Goal: Transaction & Acquisition: Purchase product/service

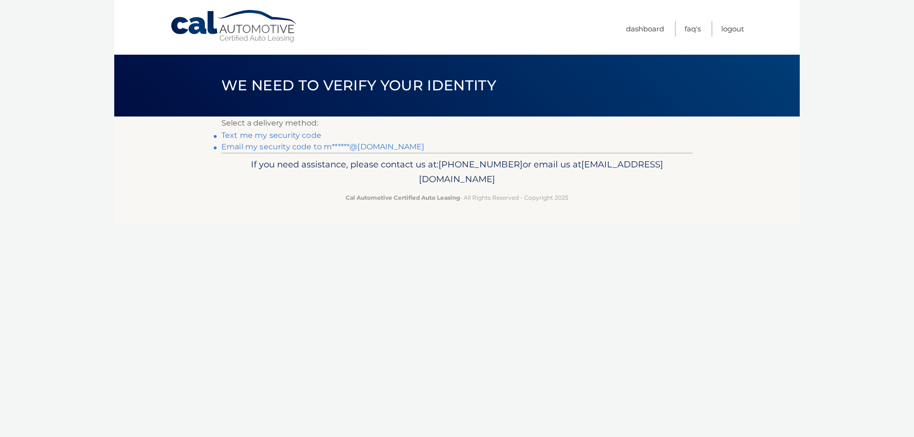
click at [307, 147] on link "Email my security code to m******@hotmail.com" at bounding box center [322, 146] width 203 height 9
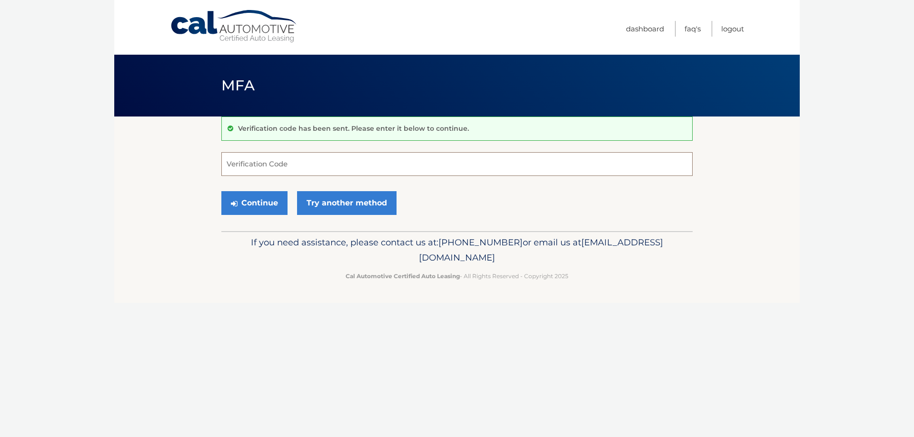
click at [323, 157] on input "Verification Code" at bounding box center [456, 164] width 471 height 24
paste input "943879"
type input "943879"
click at [258, 202] on button "Continue" at bounding box center [254, 203] width 66 height 24
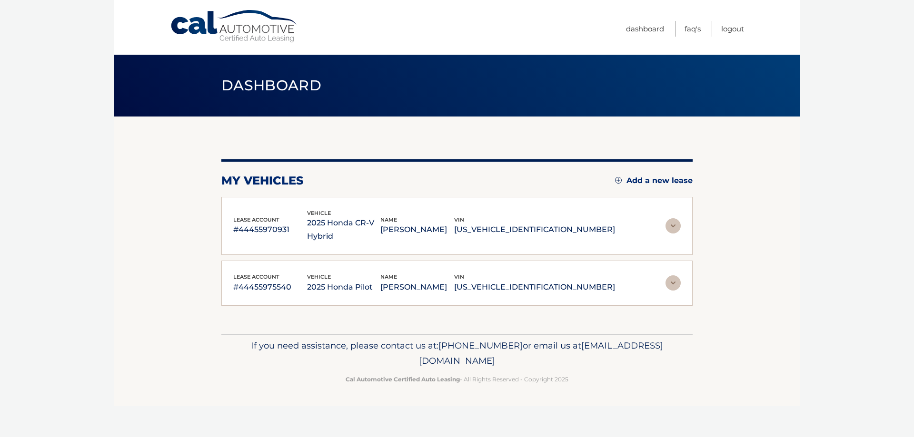
click at [671, 219] on img at bounding box center [673, 226] width 15 height 15
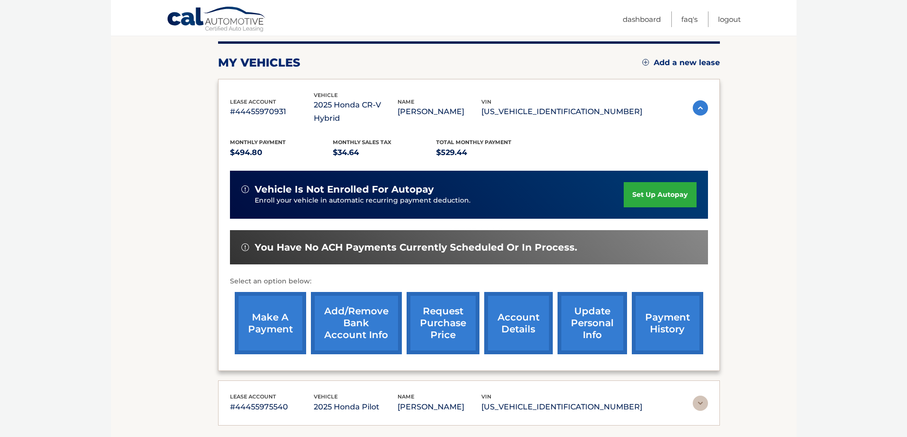
scroll to position [121, 0]
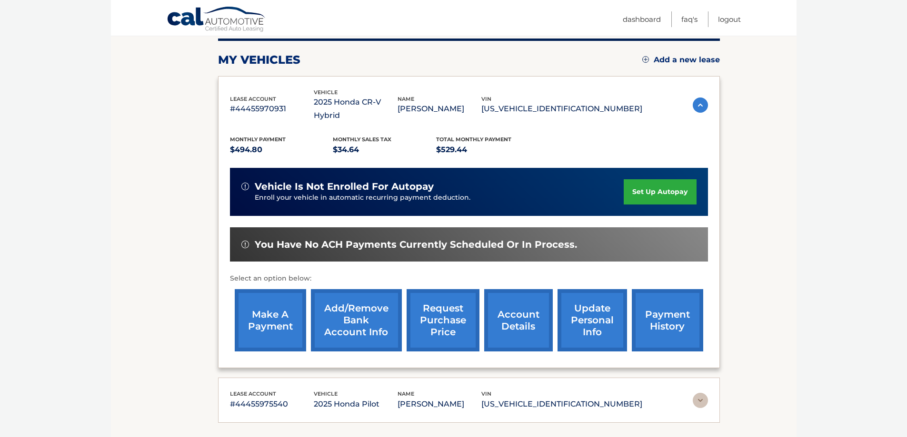
click at [280, 310] on link "make a payment" at bounding box center [270, 320] width 71 height 62
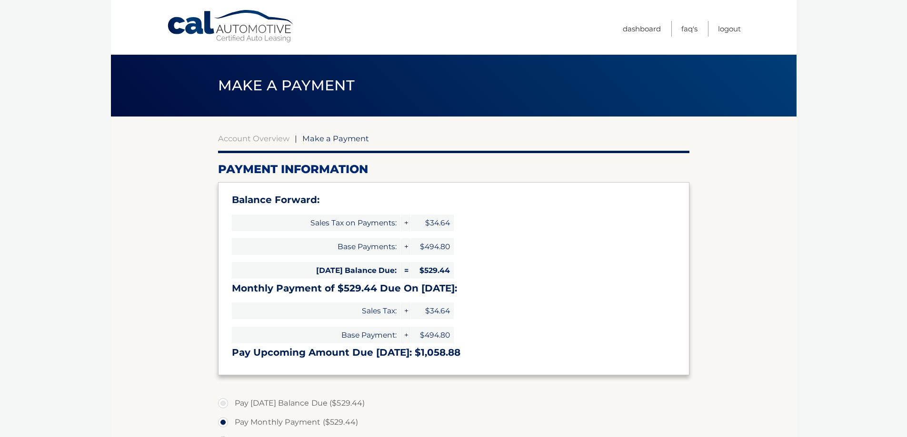
select select "NDQwODg1NDMtZGMxNy00OGNiLTliZWQtMTVlZWIyMThhNjUw"
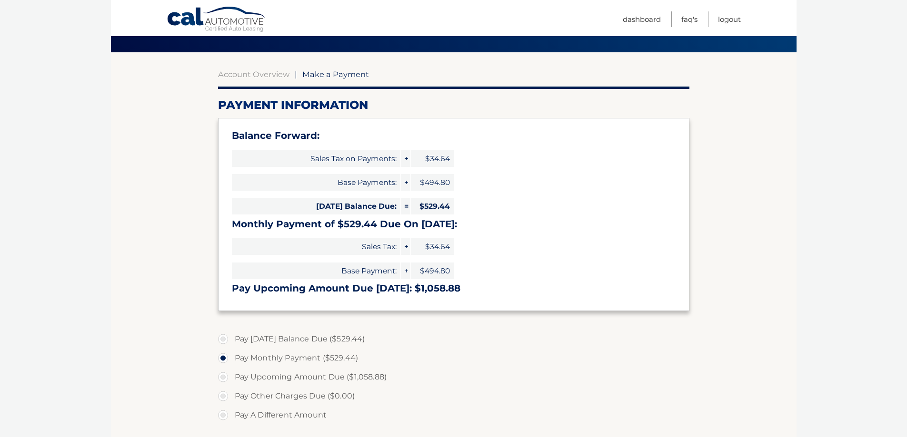
scroll to position [76, 0]
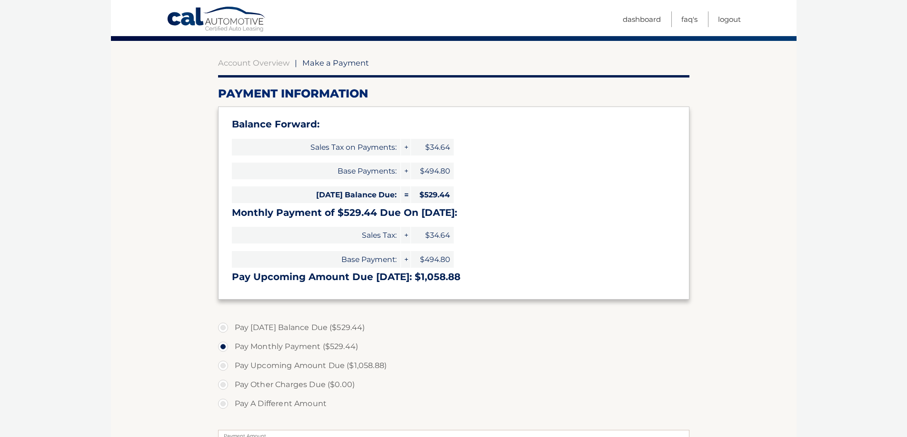
click at [226, 328] on label "Pay [DATE] Balance Due ($529.44)" at bounding box center [453, 327] width 471 height 19
click at [226, 328] on input "Pay Today's Balance Due ($529.44)" at bounding box center [227, 325] width 10 height 15
radio input "true"
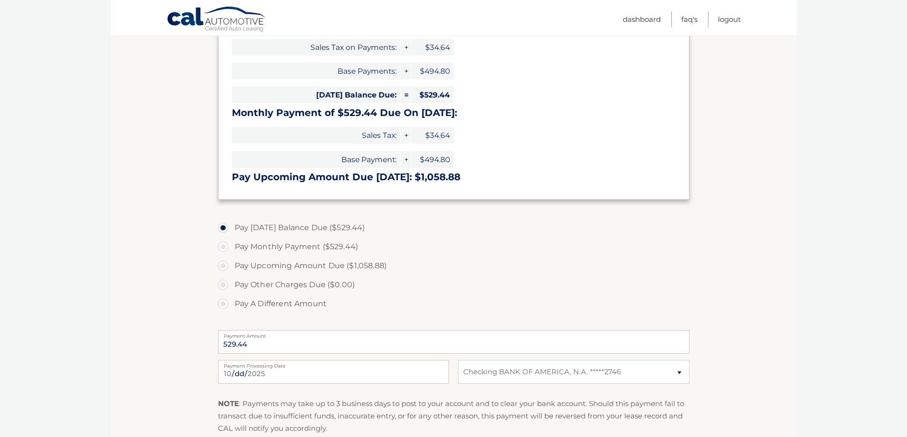
scroll to position [188, 0]
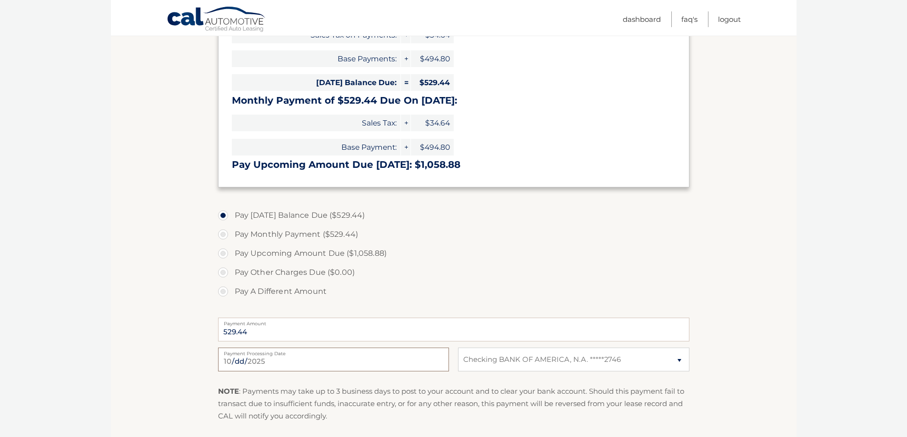
click at [264, 362] on input "2025-10-15" at bounding box center [333, 360] width 231 height 24
type input "2025-10-17"
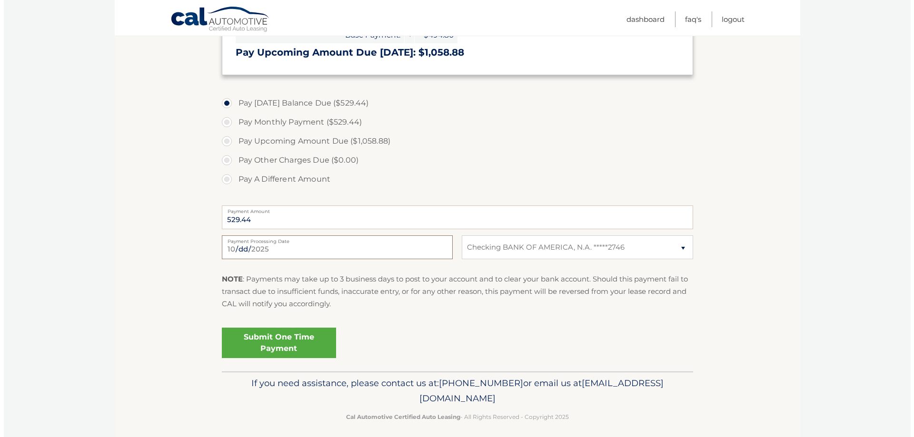
scroll to position [301, 0]
click at [306, 348] on link "Submit One Time Payment" at bounding box center [275, 342] width 114 height 30
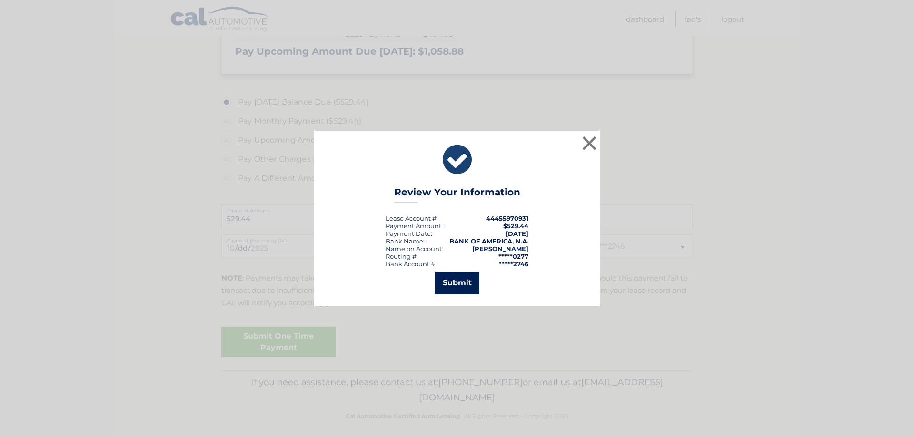
click at [467, 288] on button "Submit" at bounding box center [457, 283] width 44 height 23
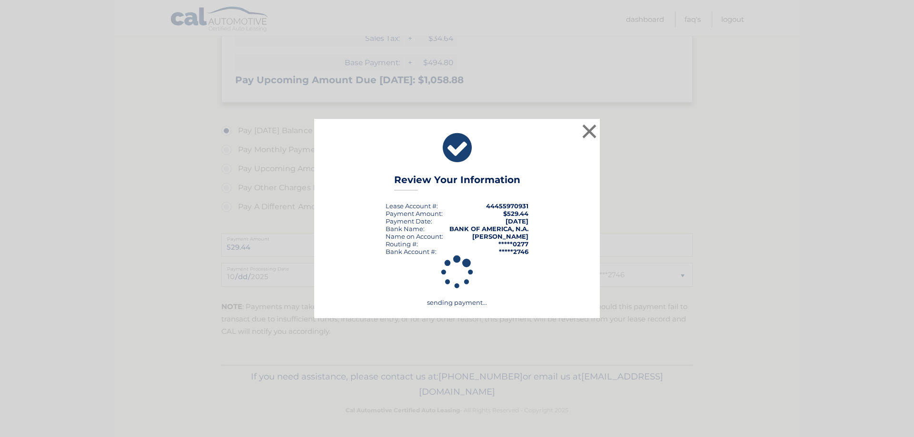
scroll to position [273, 0]
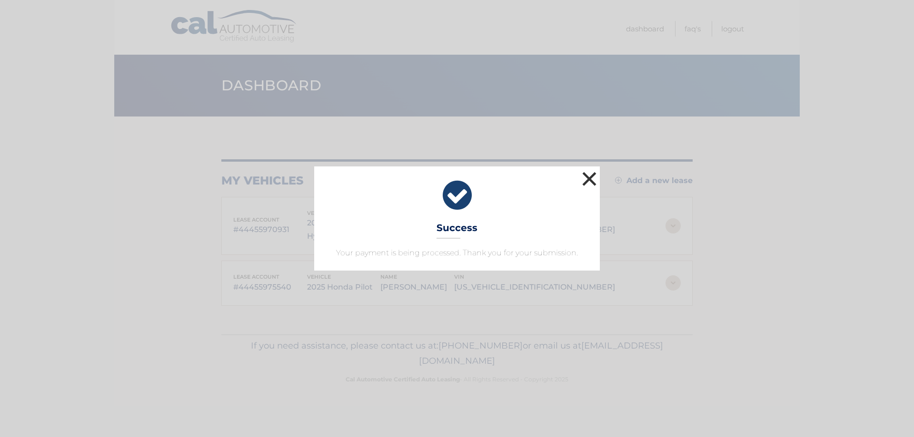
click at [590, 183] on button "×" at bounding box center [589, 178] width 19 height 19
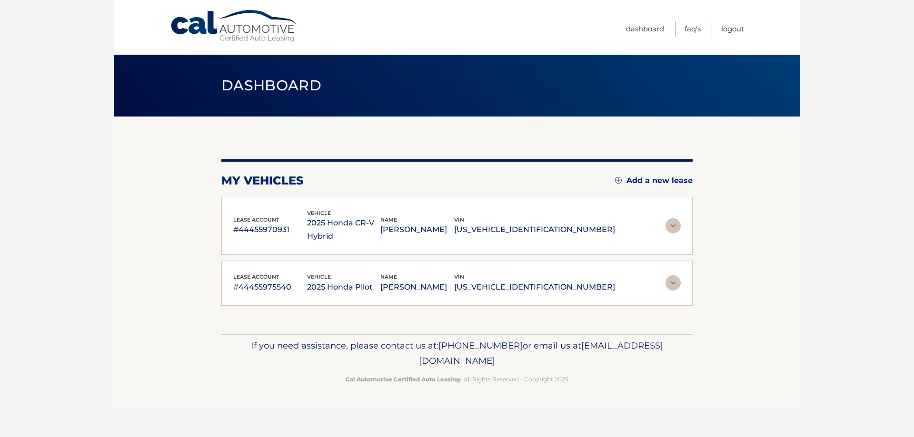
click at [679, 276] on img at bounding box center [673, 283] width 15 height 15
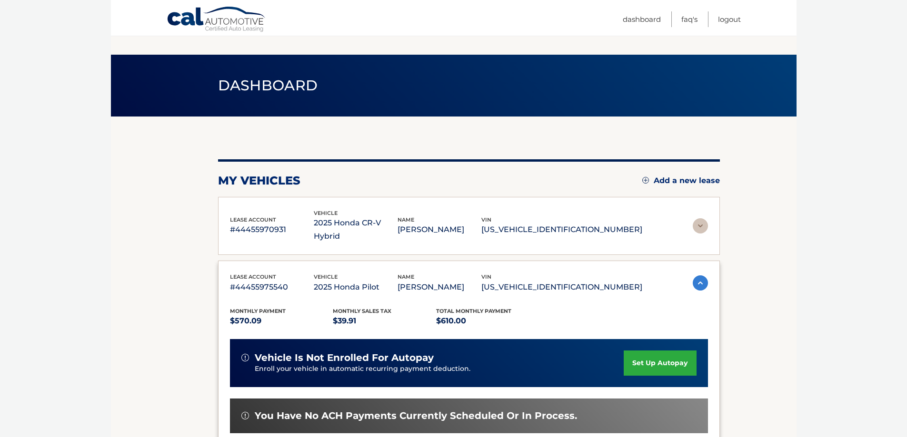
scroll to position [48, 0]
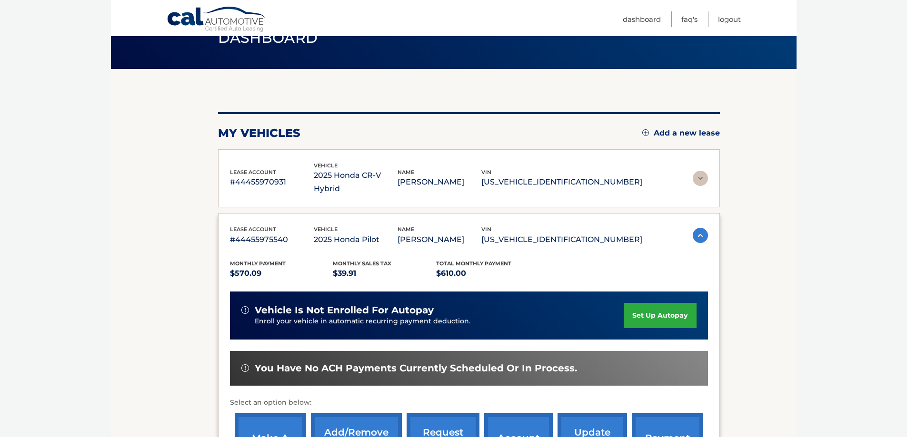
click at [290, 420] on link "make a payment" at bounding box center [270, 445] width 71 height 62
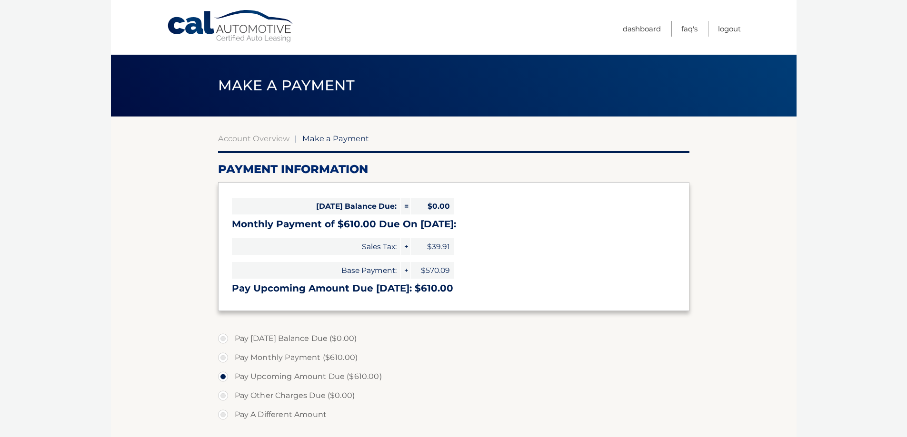
select select "MTViYmFkNjMtZDBiMi00YzVjLTkwMTUtOWRhZGNiZmVmYzRi"
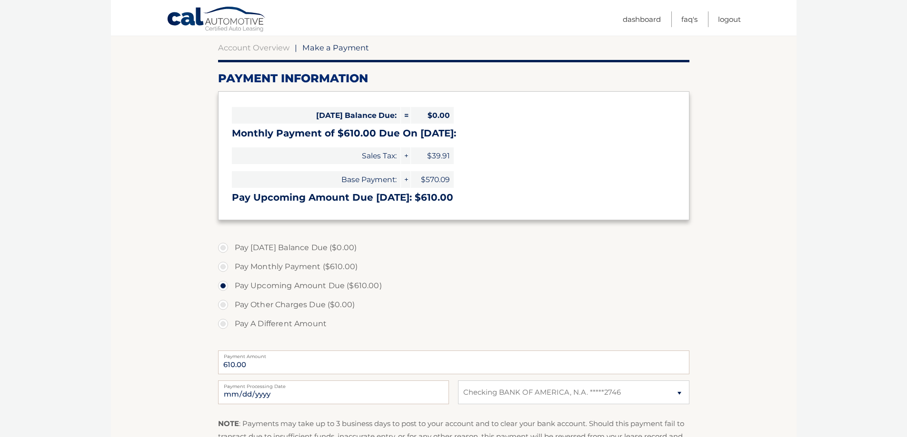
scroll to position [97, 0]
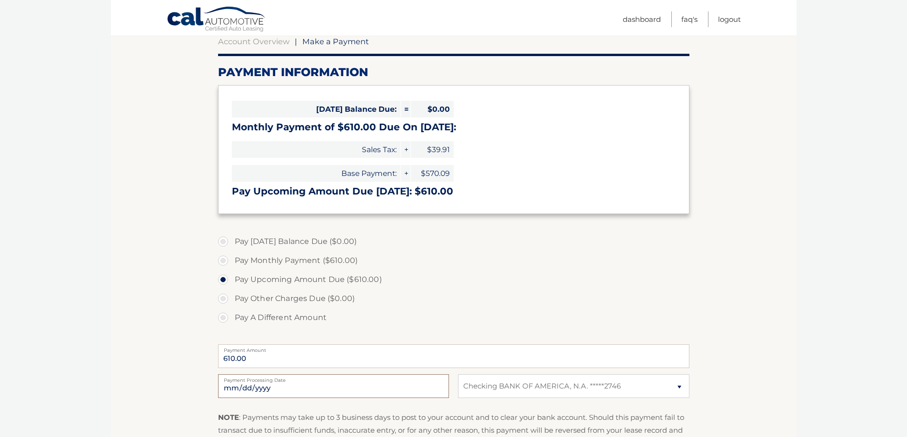
click at [375, 388] on input "2025-10-15" at bounding box center [333, 387] width 231 height 24
type input "2025-10-19"
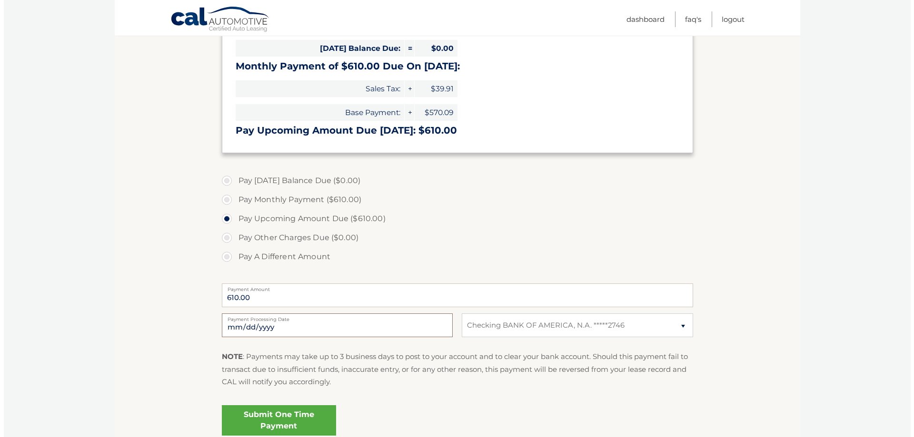
scroll to position [183, 0]
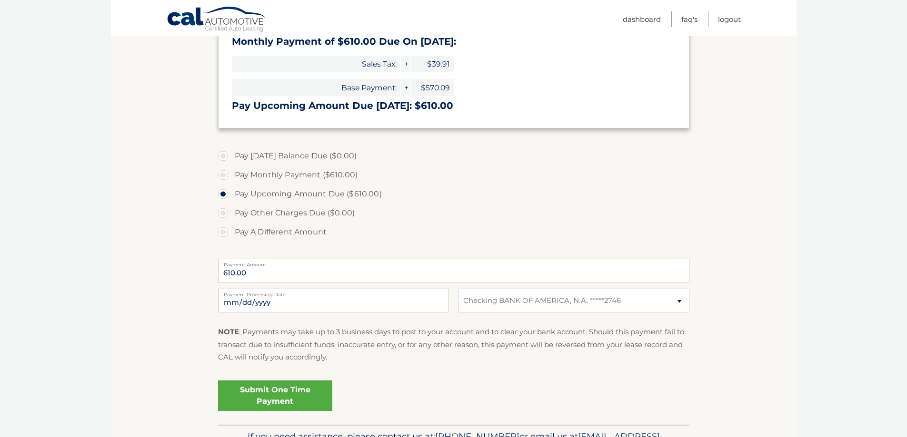
click at [295, 395] on link "Submit One Time Payment" at bounding box center [275, 396] width 114 height 30
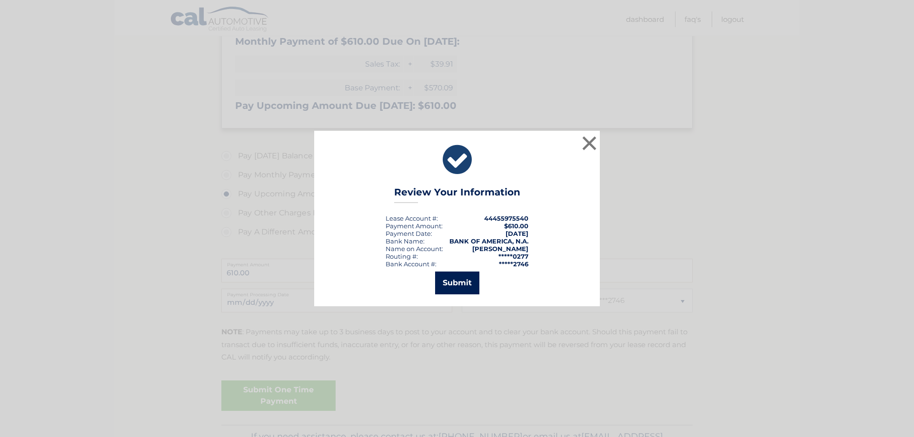
click at [459, 284] on button "Submit" at bounding box center [457, 283] width 44 height 23
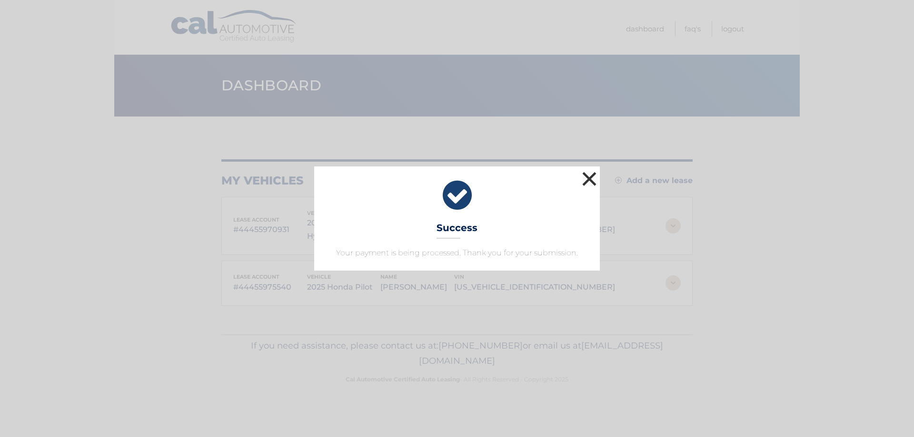
click at [587, 177] on button "×" at bounding box center [589, 178] width 19 height 19
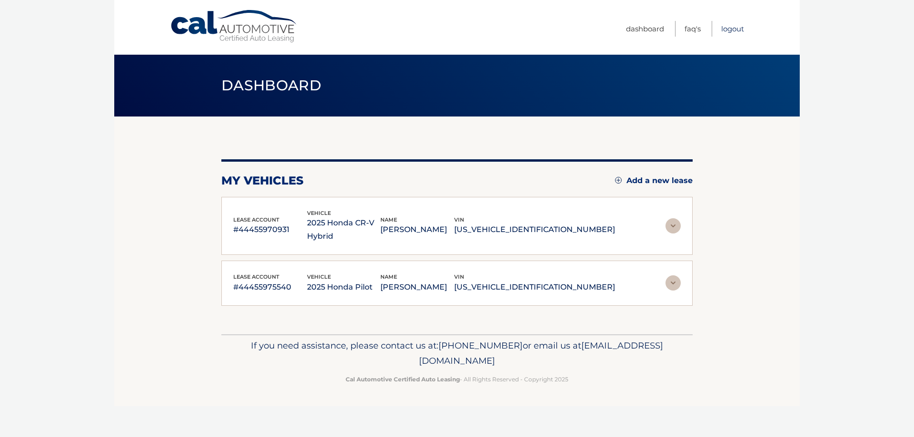
click at [727, 29] on link "Logout" at bounding box center [732, 29] width 23 height 16
